Goal: Task Accomplishment & Management: Use online tool/utility

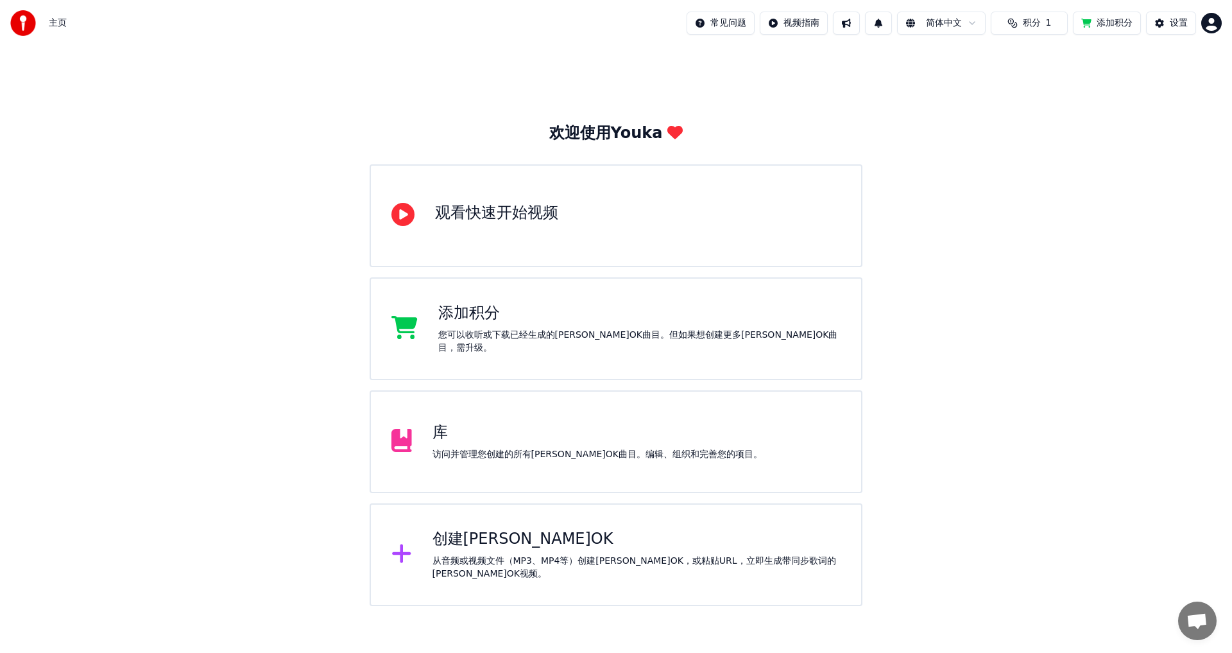
click at [1023, 19] on span "积分" at bounding box center [1032, 23] width 18 height 13
click at [872, 22] on button "1" at bounding box center [878, 23] width 27 height 23
click at [957, 67] on button "更新" at bounding box center [964, 63] width 40 height 23
